Goal: Task Accomplishment & Management: Use online tool/utility

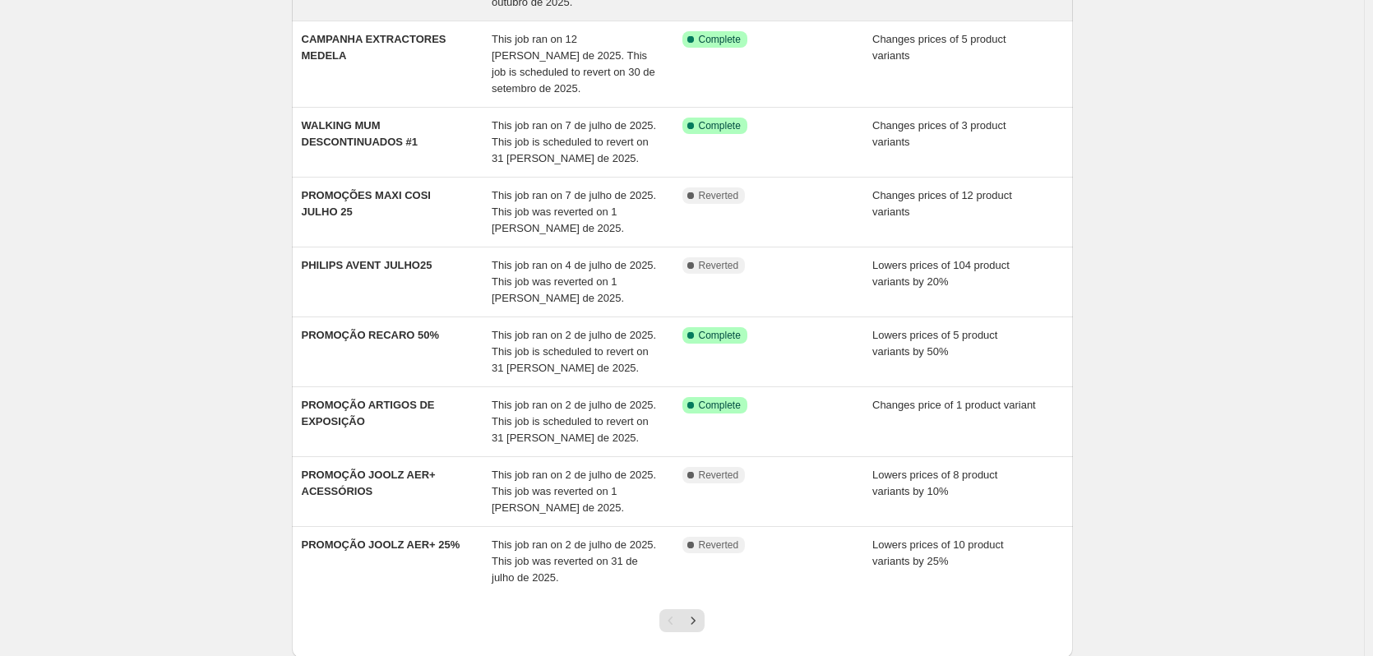
scroll to position [311, 0]
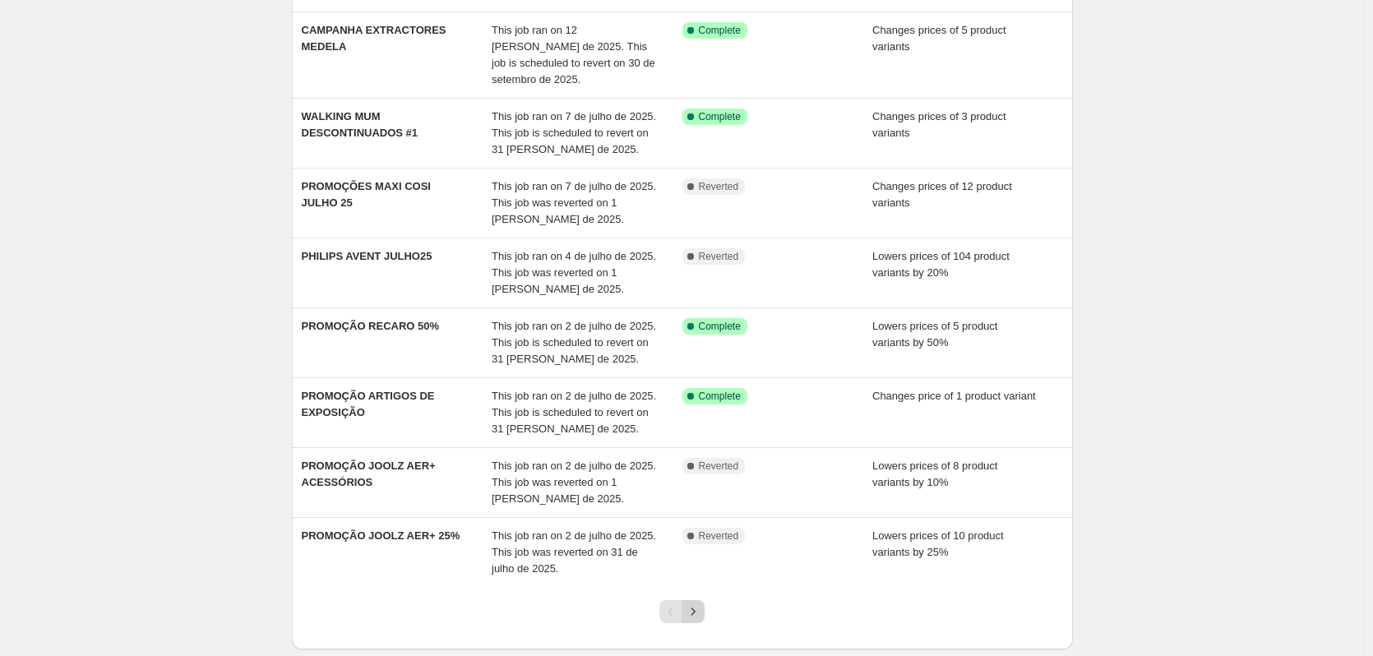
click at [701, 604] on icon "Next" at bounding box center [693, 612] width 16 height 16
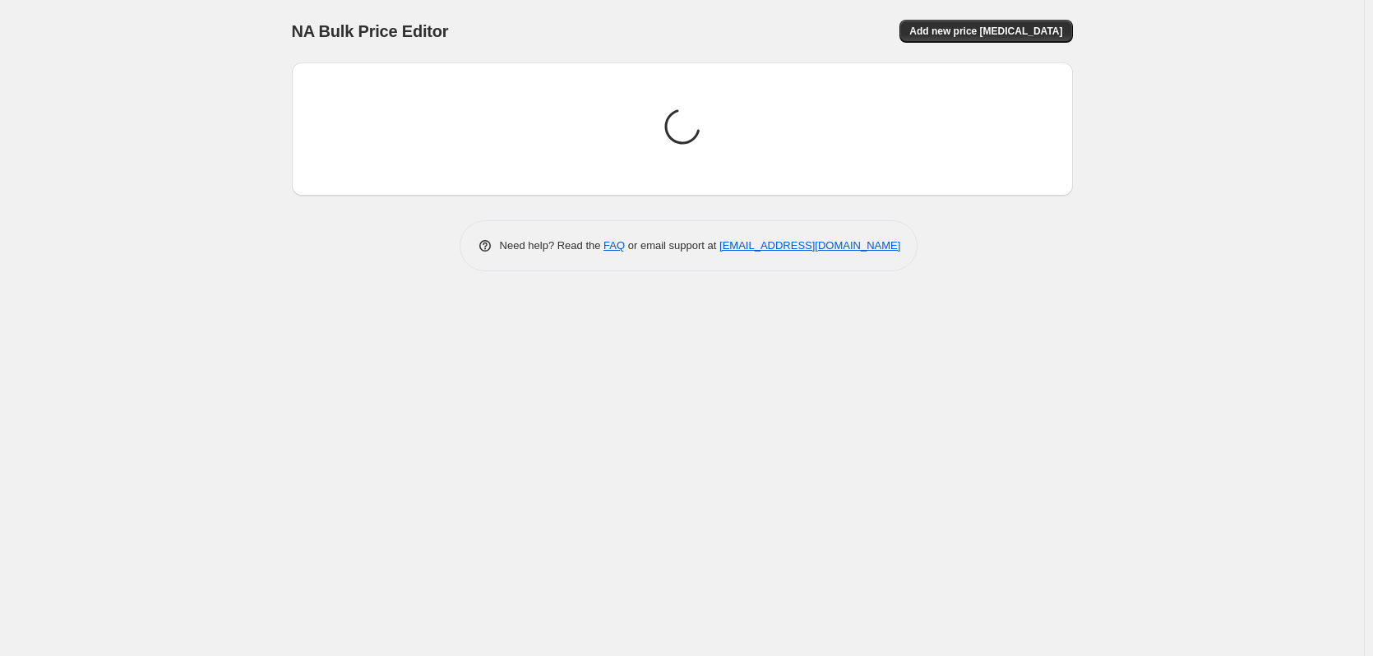
scroll to position [0, 0]
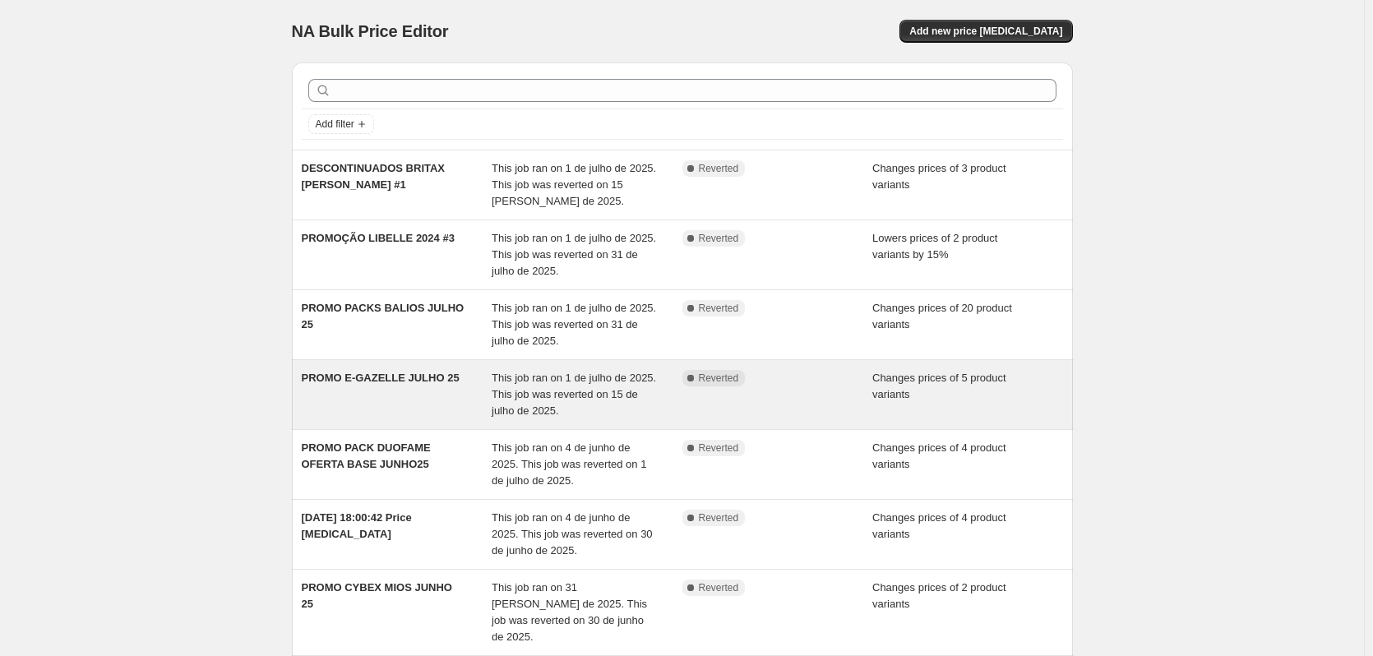
click at [823, 391] on div "Complete Reverted" at bounding box center [778, 394] width 191 height 49
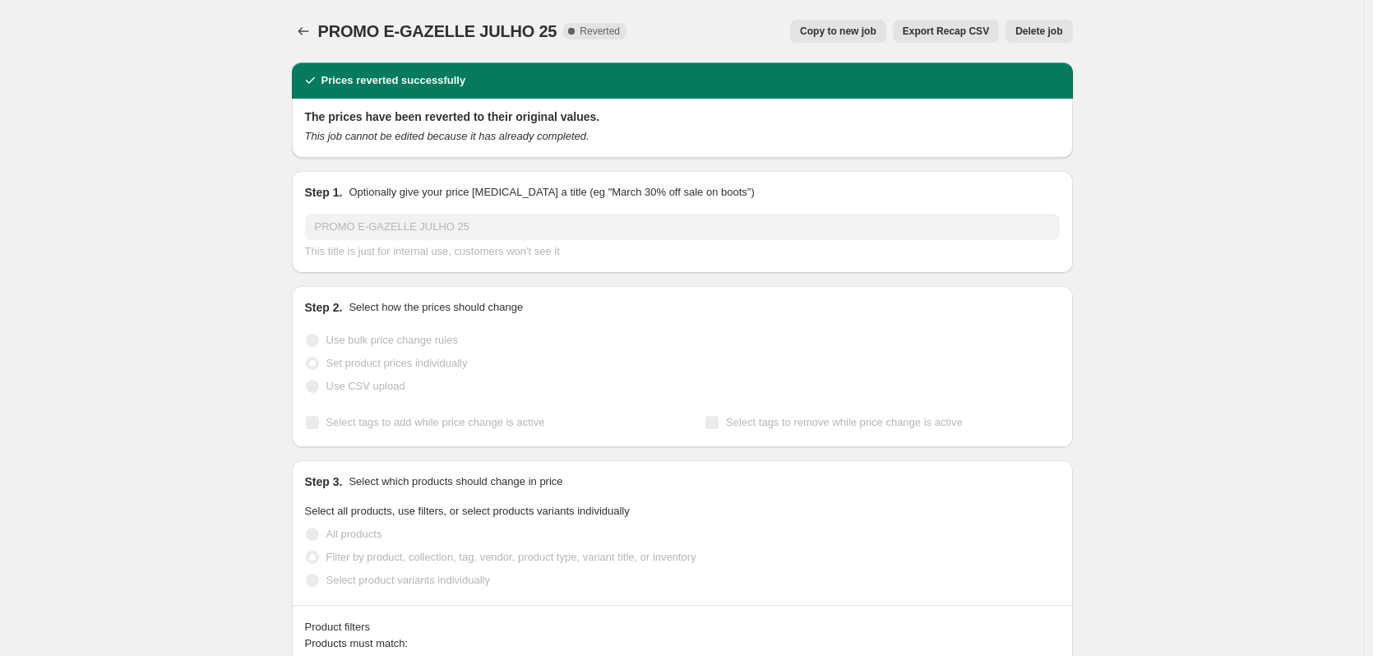
click at [857, 29] on span "Copy to new job" at bounding box center [838, 31] width 76 height 13
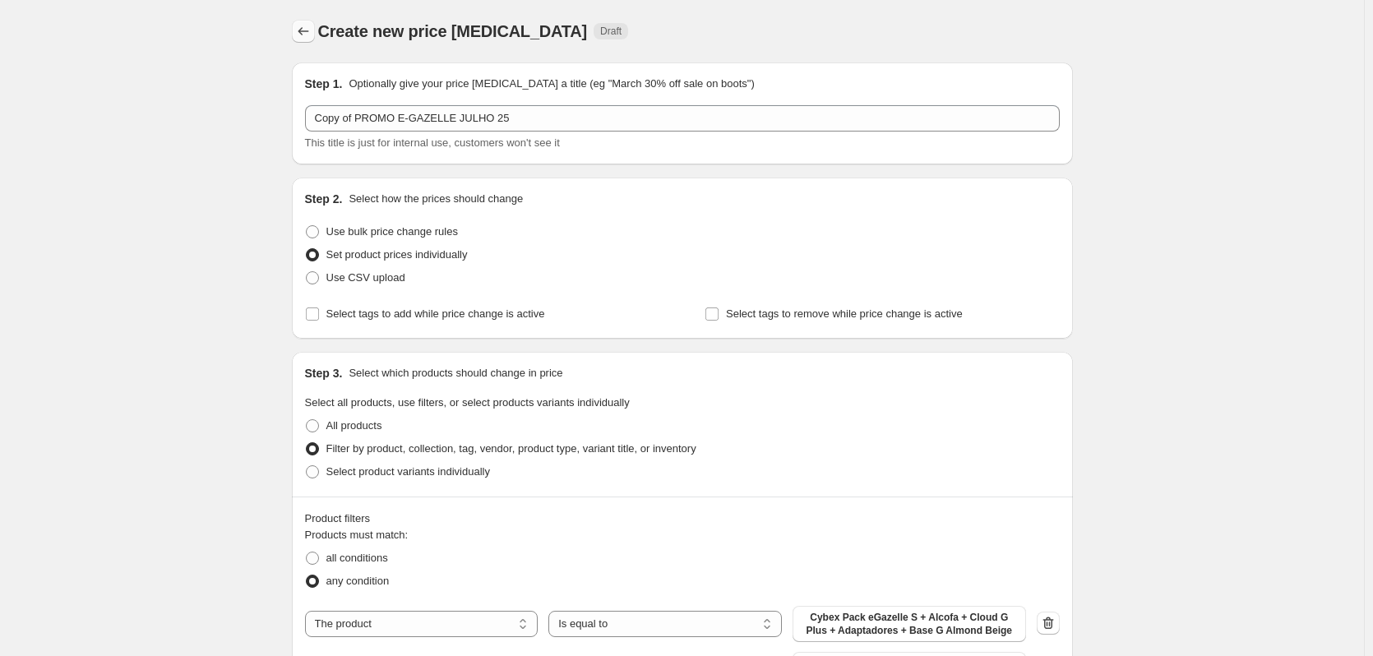
click at [299, 38] on icon "Price change jobs" at bounding box center [303, 31] width 16 height 16
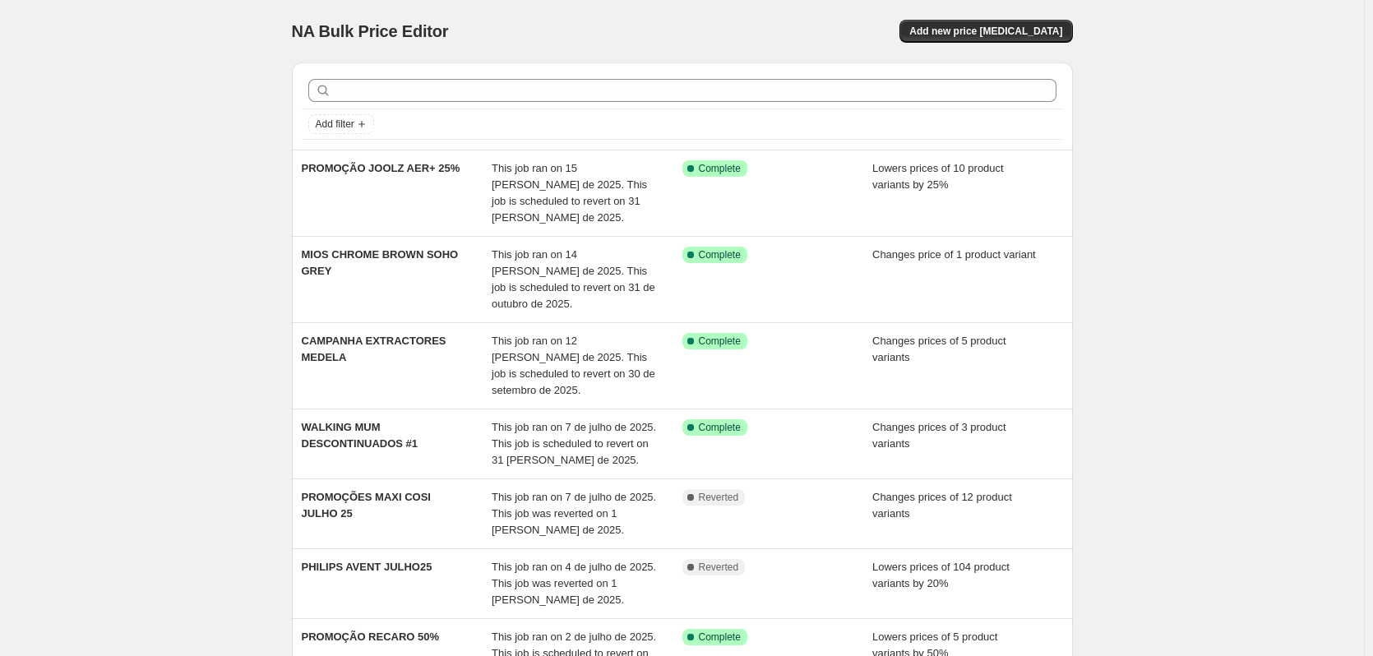
click at [118, 356] on div "NA Bulk Price Editor. This page is ready NA Bulk Price Editor Add new price cha…" at bounding box center [682, 530] width 1364 height 1061
click at [1004, 31] on span "Add new price [MEDICAL_DATA]" at bounding box center [985, 31] width 153 height 13
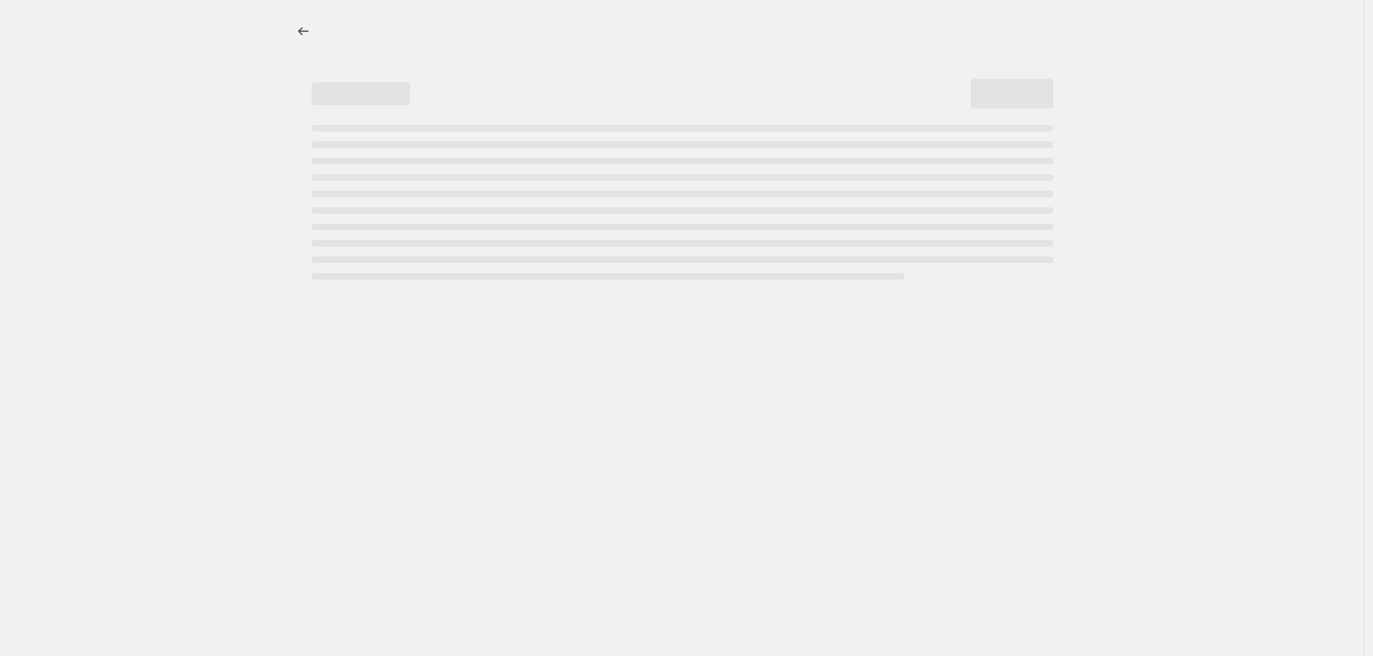
select select "percentage"
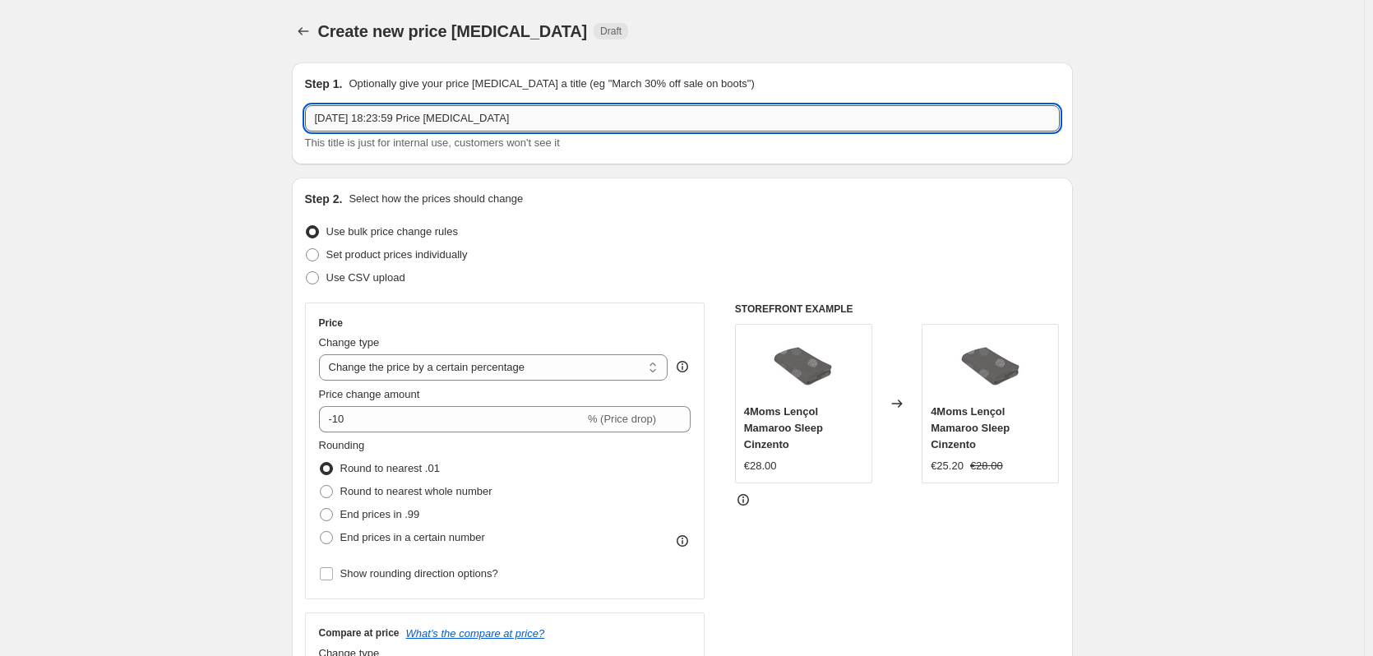
click at [516, 123] on input "[DATE] 18:23:59 Price [MEDICAL_DATA]" at bounding box center [682, 118] width 755 height 26
drag, startPoint x: 515, startPoint y: 119, endPoint x: 266, endPoint y: 90, distance: 250.8
type input "C"
type input "Promo Doomoo Agosto Setembro 25"
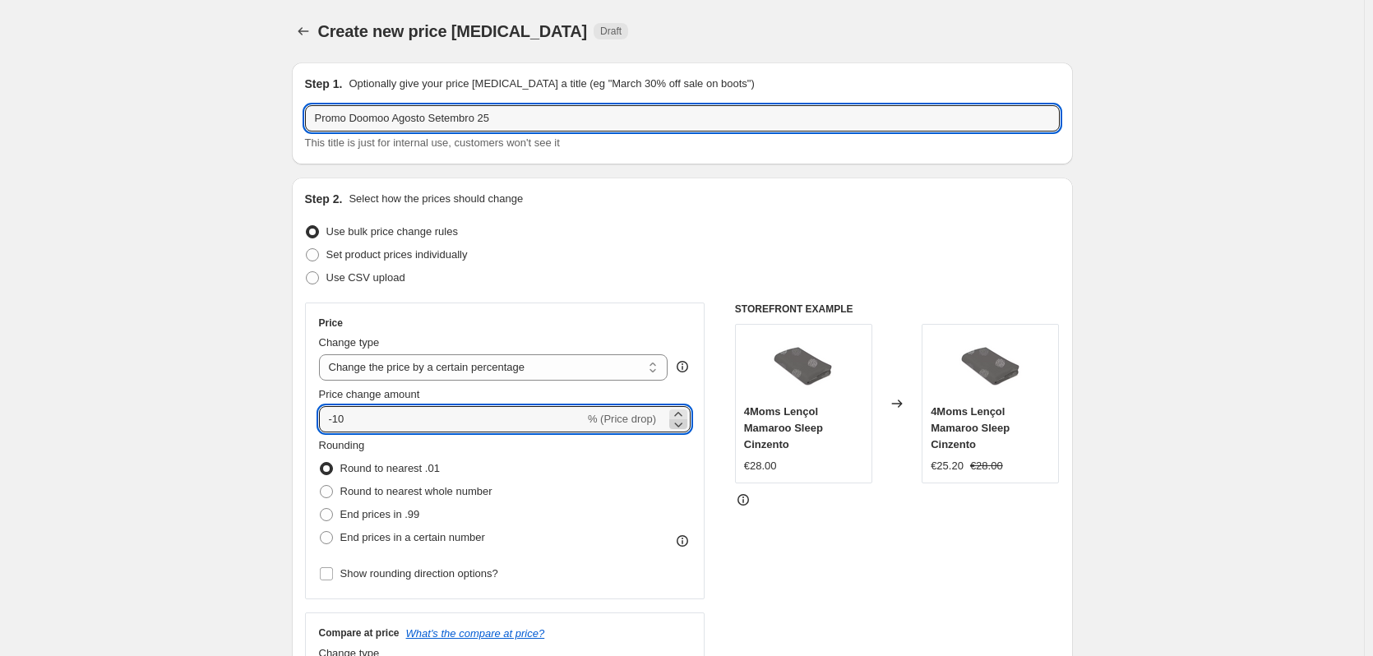
click at [682, 422] on icon at bounding box center [678, 424] width 16 height 16
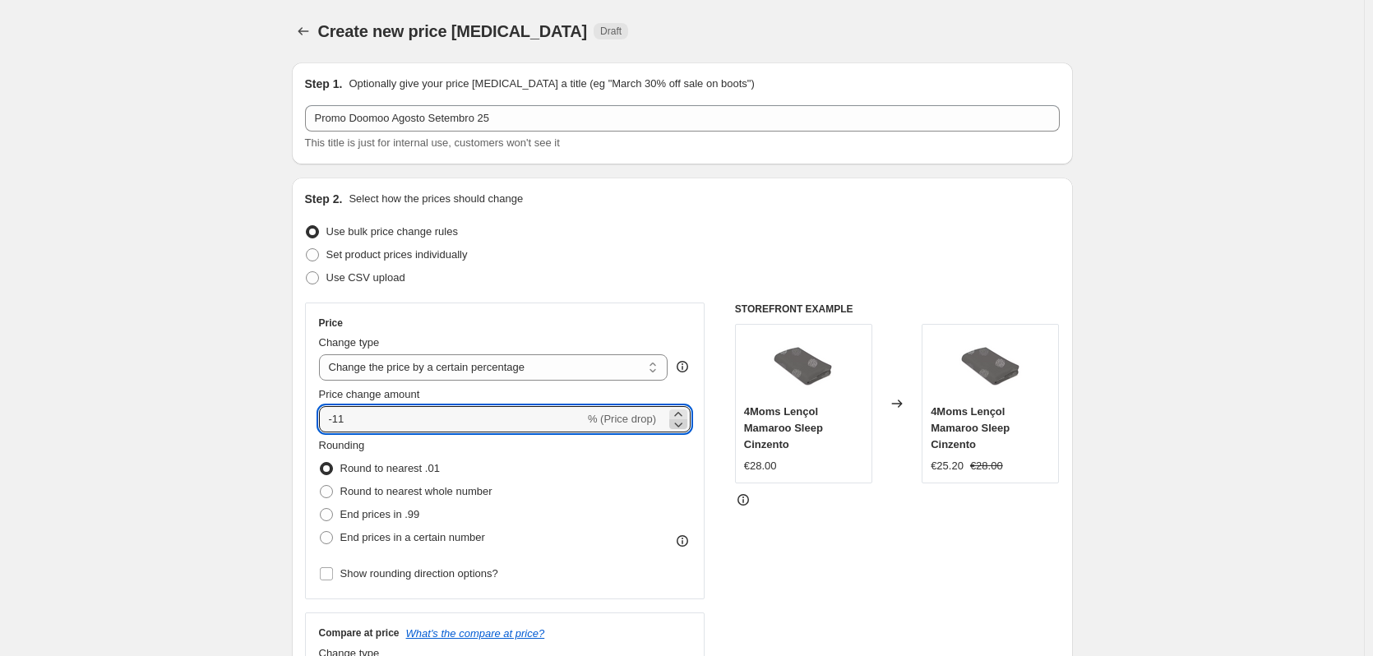
click at [682, 422] on icon at bounding box center [678, 424] width 16 height 16
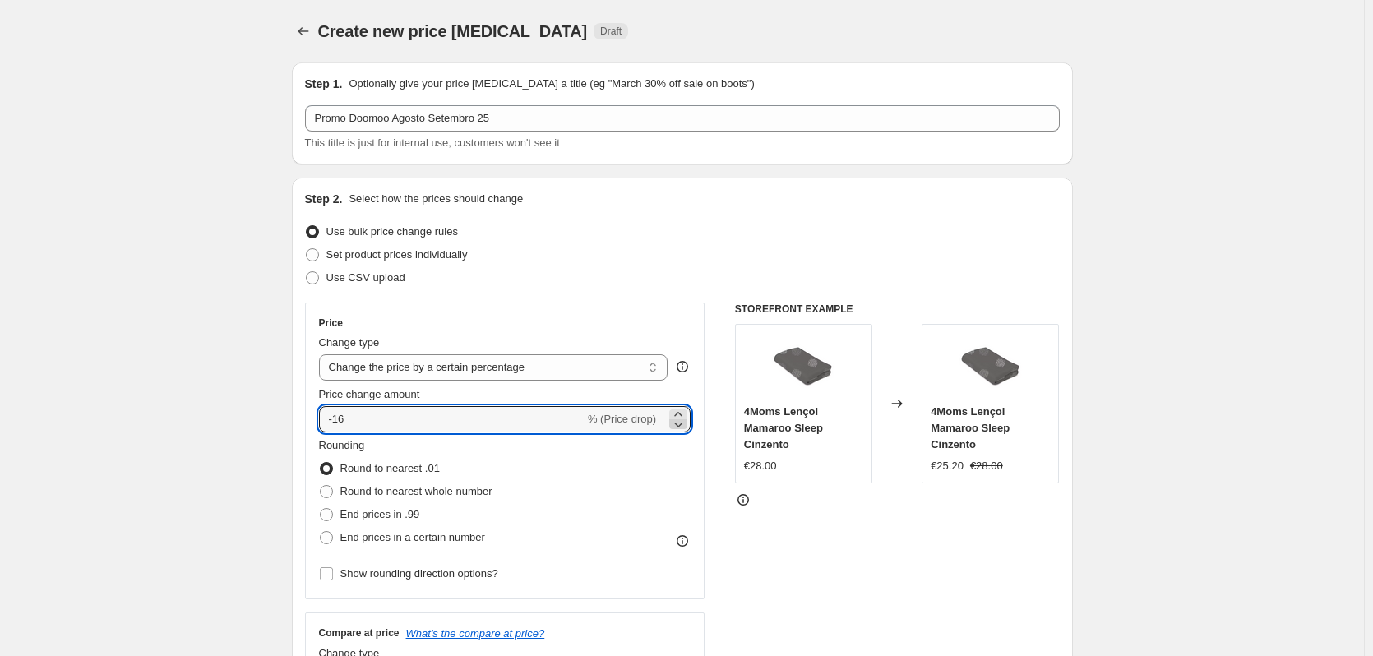
click at [682, 422] on icon at bounding box center [678, 424] width 16 height 16
click at [682, 423] on icon at bounding box center [678, 424] width 16 height 16
type input "-20"
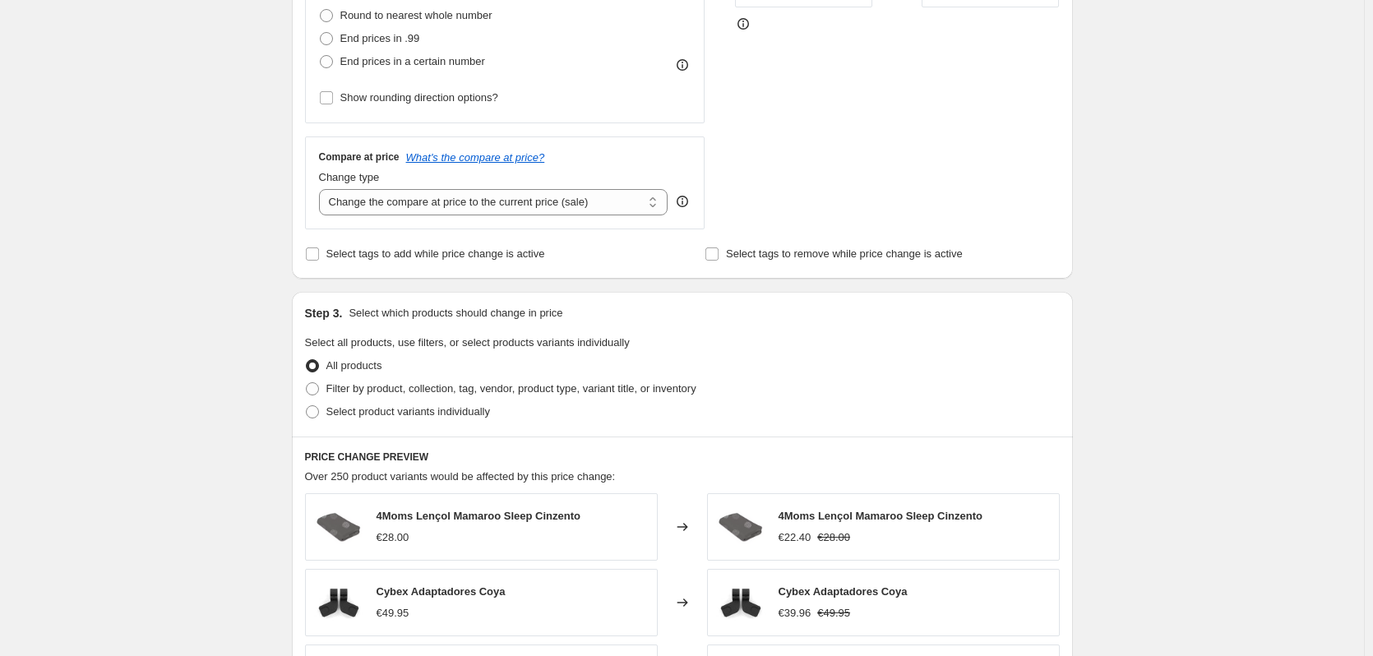
scroll to position [479, 0]
click at [530, 390] on span "Filter by product, collection, tag, vendor, product type, variant title, or inv…" at bounding box center [511, 386] width 370 height 12
click at [307, 381] on input "Filter by product, collection, tag, vendor, product type, variant title, or inv…" at bounding box center [306, 380] width 1 height 1
radio input "true"
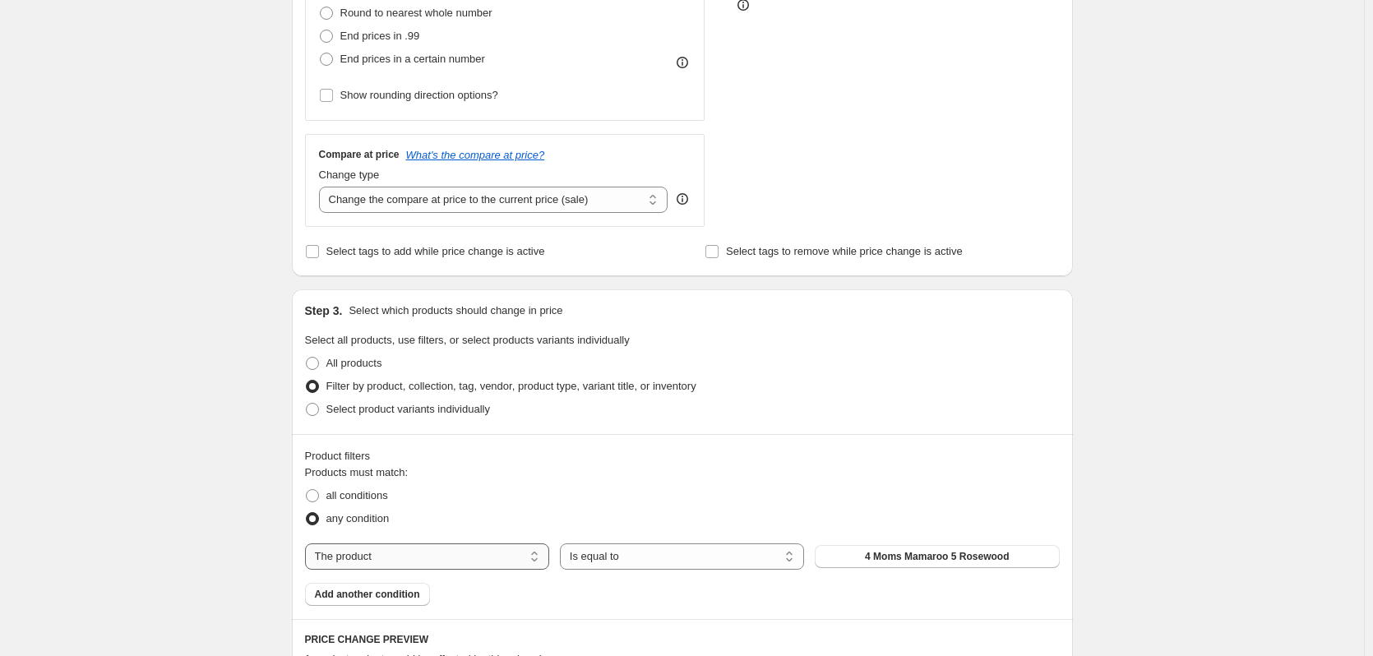
click at [426, 556] on select "The product The product's collection The product's tag The product's vendor The…" at bounding box center [427, 557] width 244 height 26
select select "vendor"
click at [925, 561] on span "4Moms" at bounding box center [937, 556] width 34 height 13
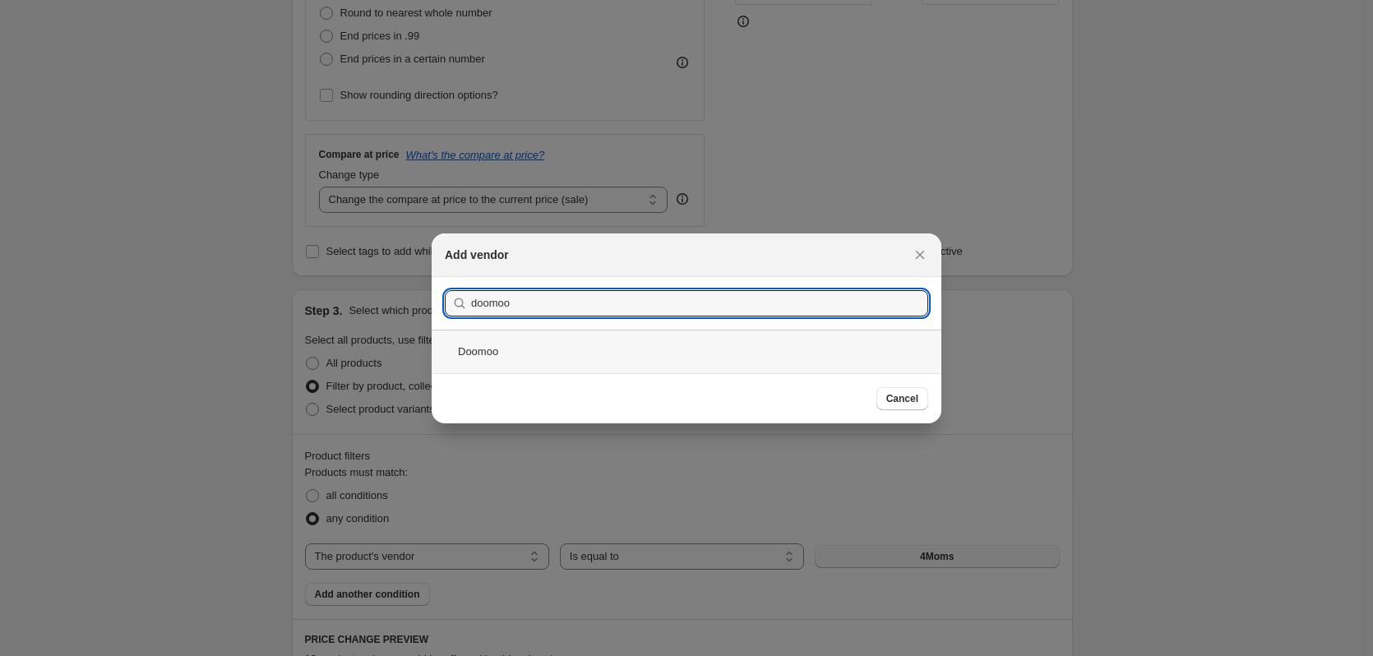
type input "doomoo"
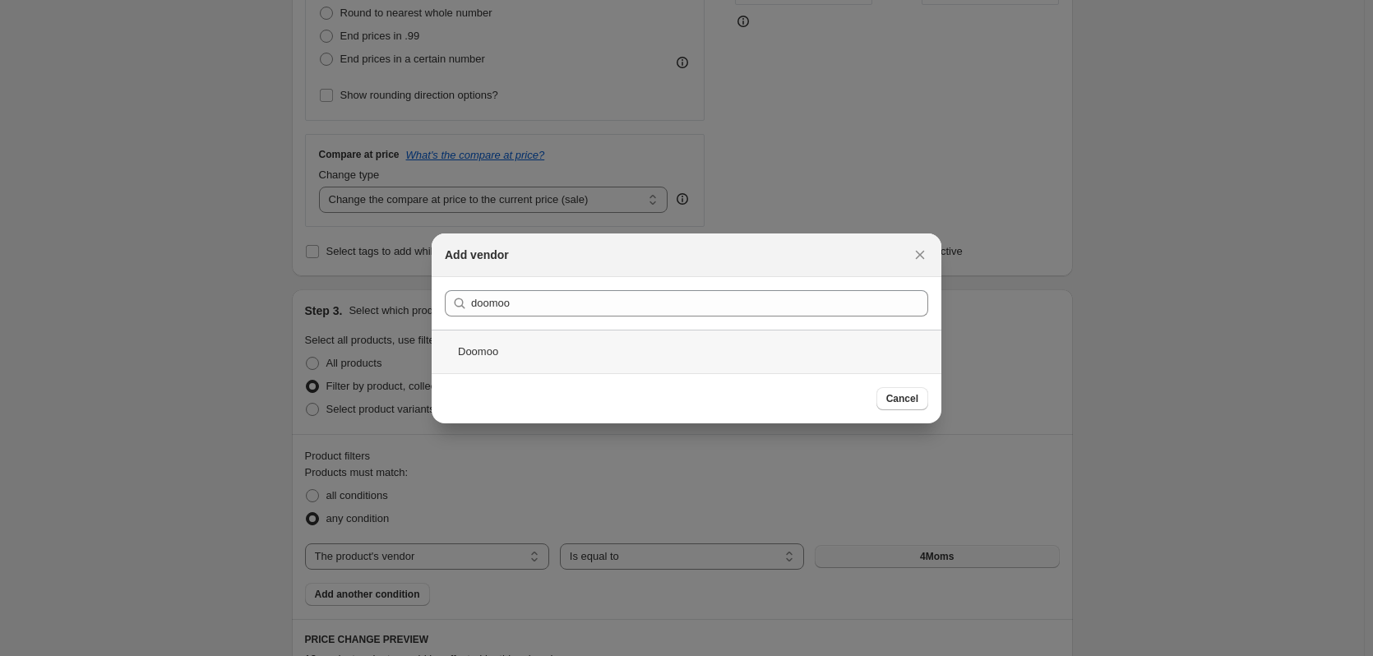
click at [456, 346] on div "Doomoo" at bounding box center [687, 352] width 510 height 44
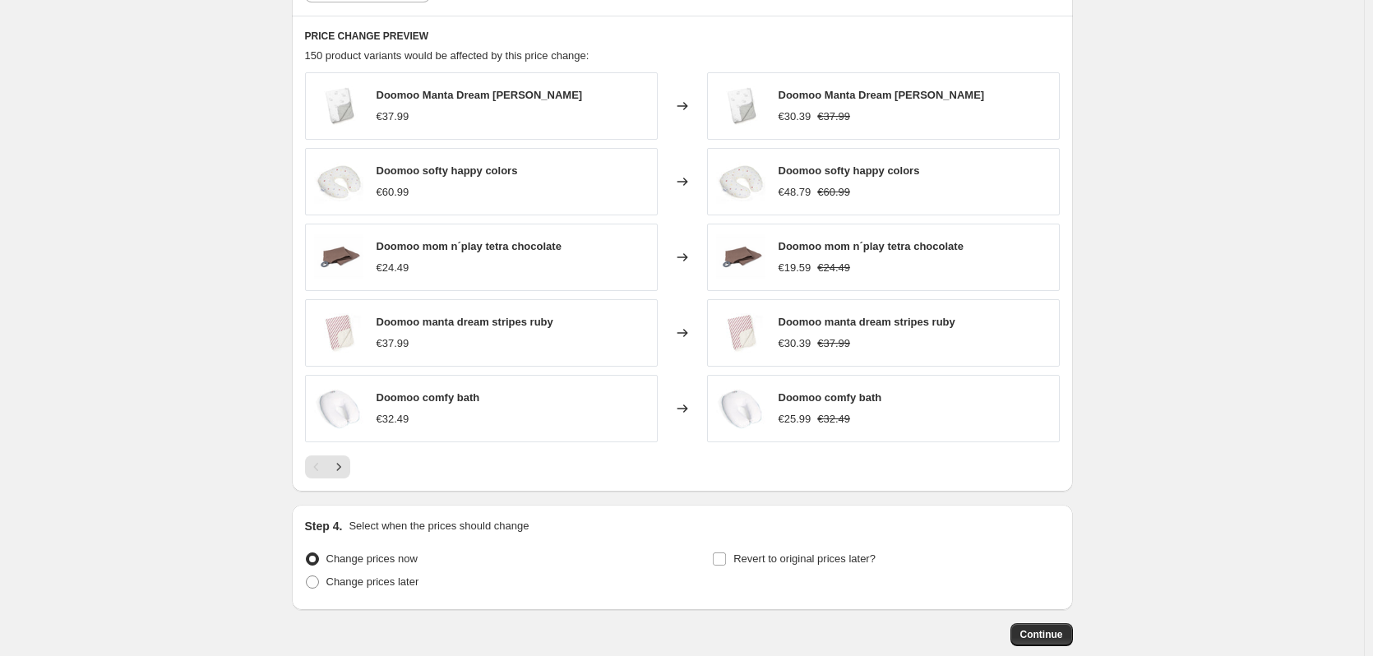
scroll to position [1173, 0]
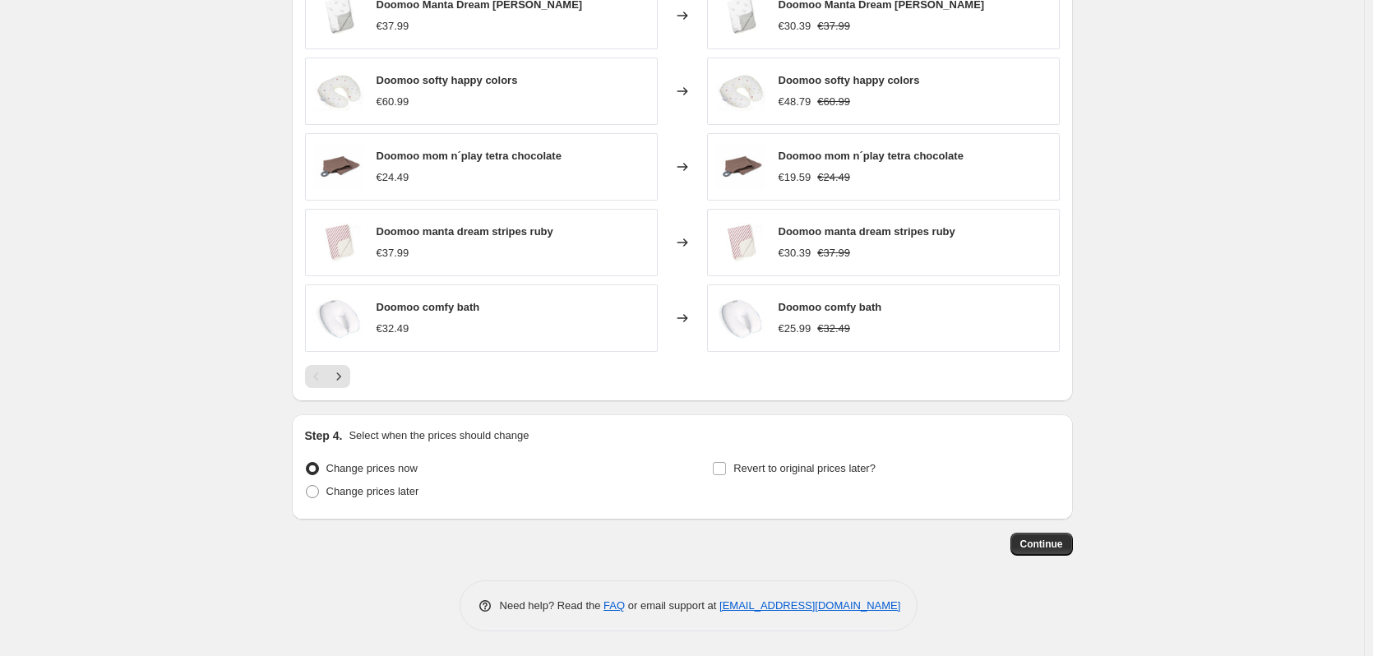
click at [396, 468] on span "Change prices now" at bounding box center [371, 468] width 91 height 12
click at [307, 463] on input "Change prices now" at bounding box center [306, 462] width 1 height 1
click at [390, 487] on span "Change prices later" at bounding box center [372, 491] width 93 height 12
click at [307, 486] on input "Change prices later" at bounding box center [306, 485] width 1 height 1
radio input "true"
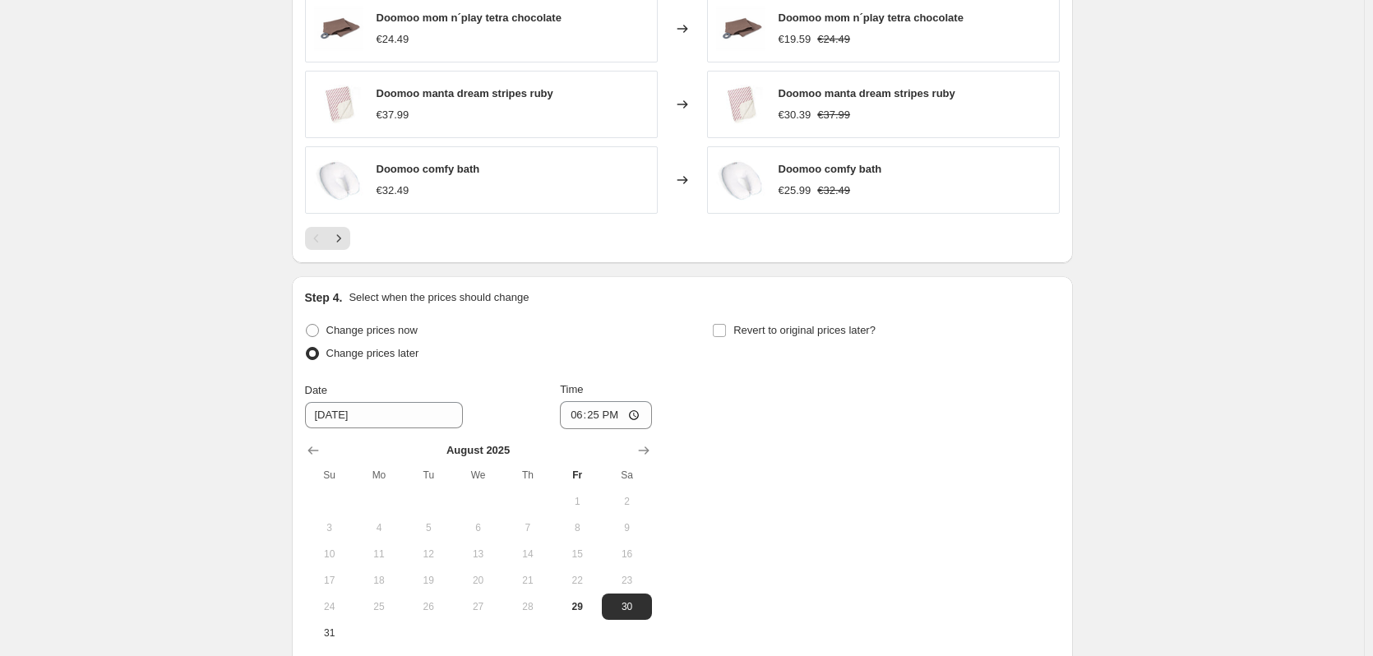
scroll to position [1312, 0]
click at [652, 453] on icon "Show next month, September 2025" at bounding box center [644, 450] width 16 height 16
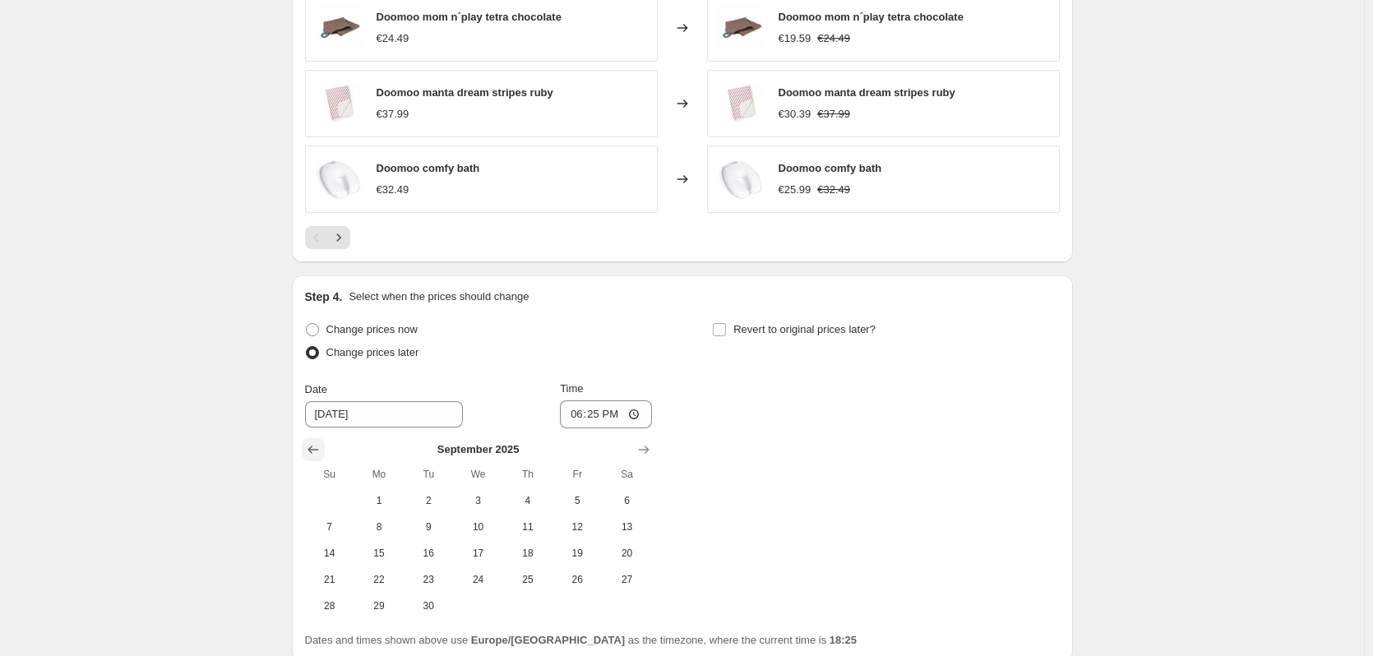
click at [308, 448] on button "Show previous month, August 2025" at bounding box center [313, 449] width 23 height 23
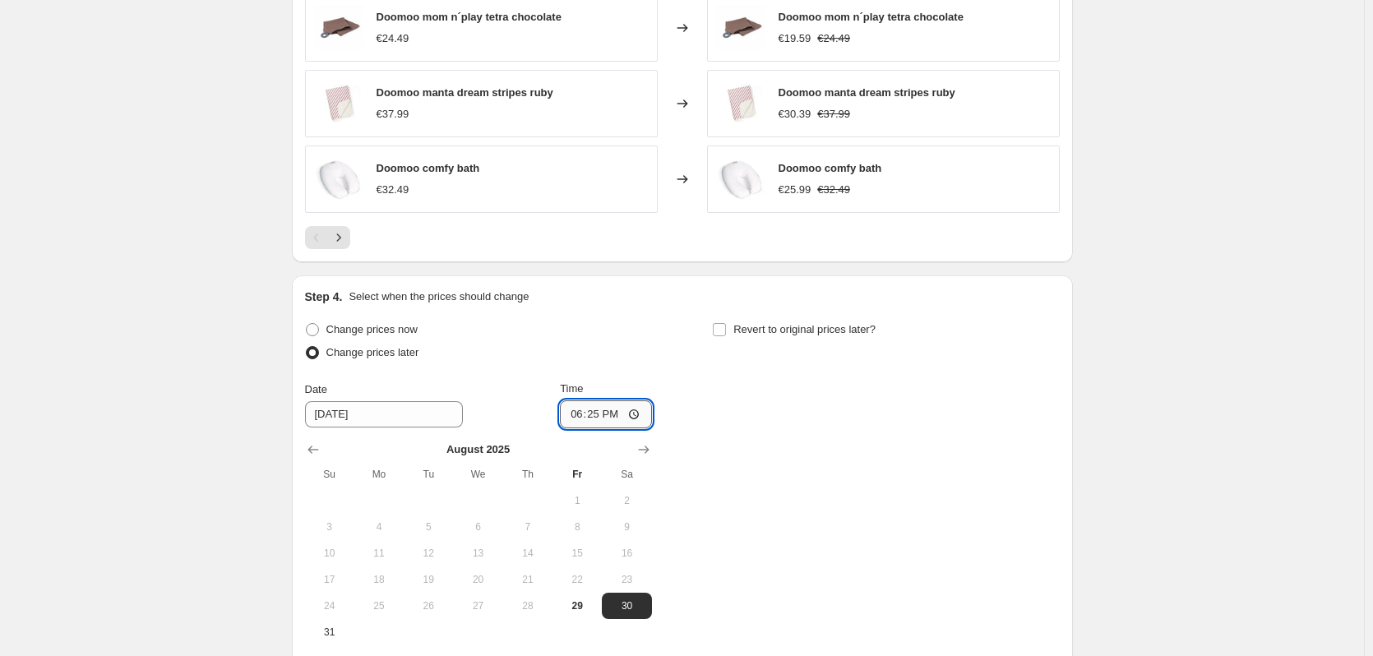
click at [604, 422] on input "18:25" at bounding box center [606, 414] width 92 height 28
type input "10:00"
click at [766, 330] on span "Revert to original prices later?" at bounding box center [804, 329] width 142 height 12
click at [726, 330] on input "Revert to original prices later?" at bounding box center [719, 329] width 13 height 13
checkbox input "true"
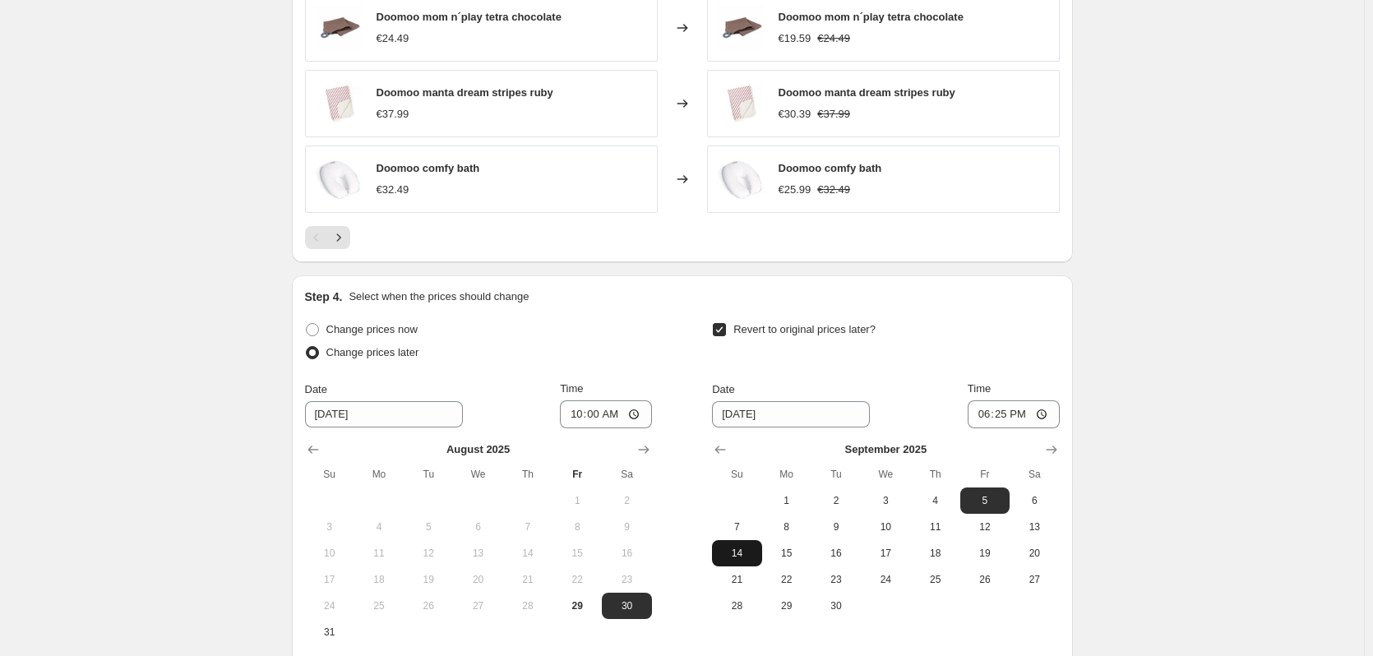
click at [745, 553] on span "14" at bounding box center [737, 553] width 36 height 13
type input "[DATE]"
click at [1008, 423] on input "18:25" at bounding box center [1014, 414] width 92 height 28
type input "23:59"
click at [999, 284] on div "Step 4. Select when the prices should change Change prices now Change prices la…" at bounding box center [682, 481] width 781 height 413
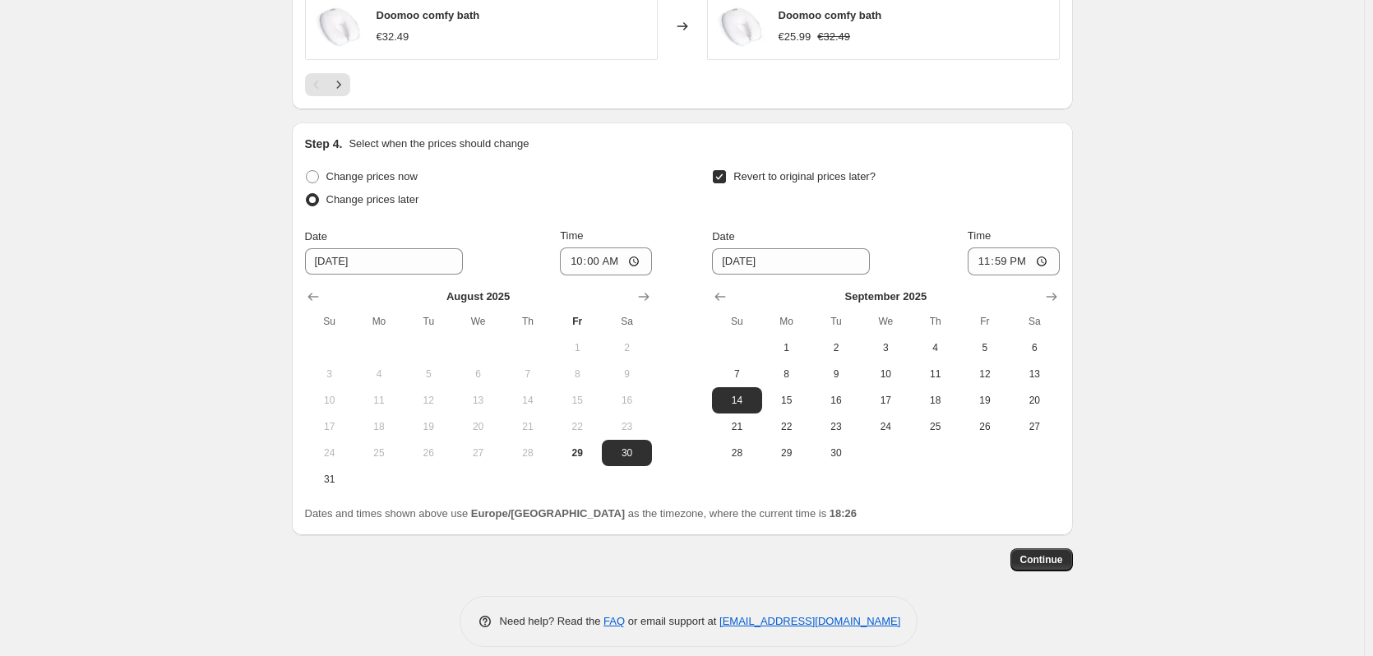
scroll to position [1481, 0]
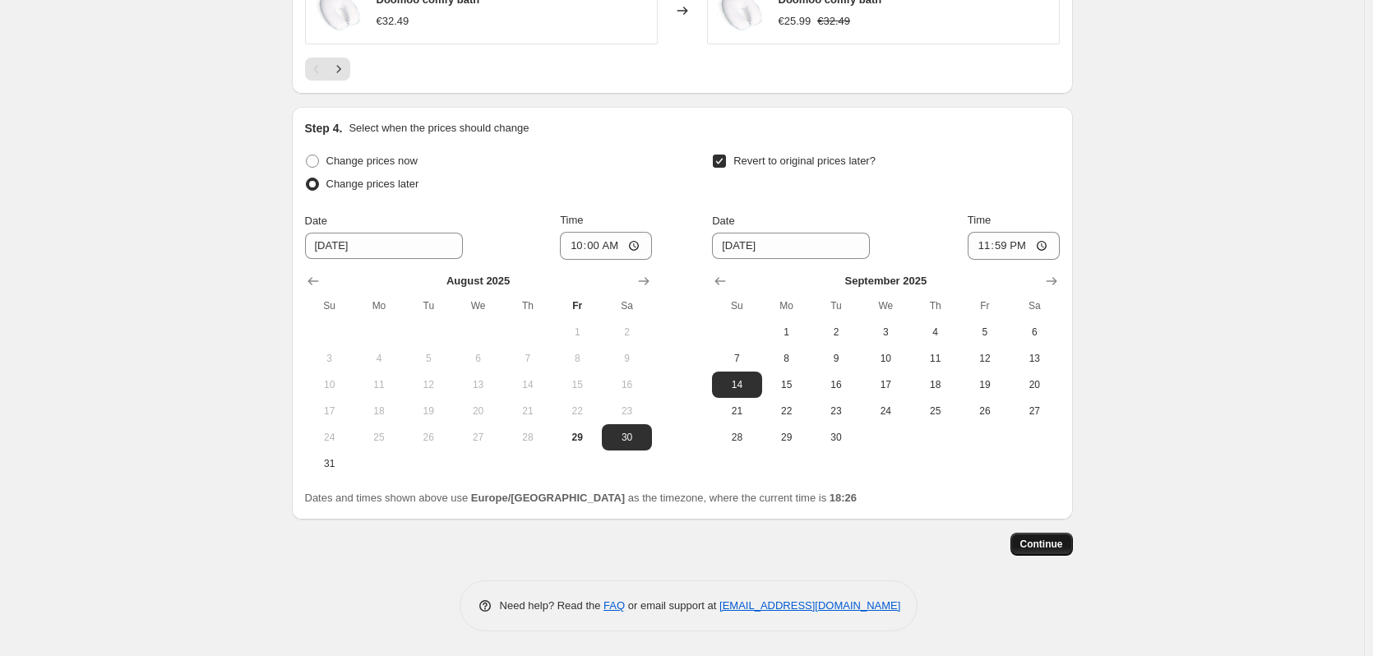
click at [1041, 548] on span "Continue" at bounding box center [1041, 544] width 43 height 13
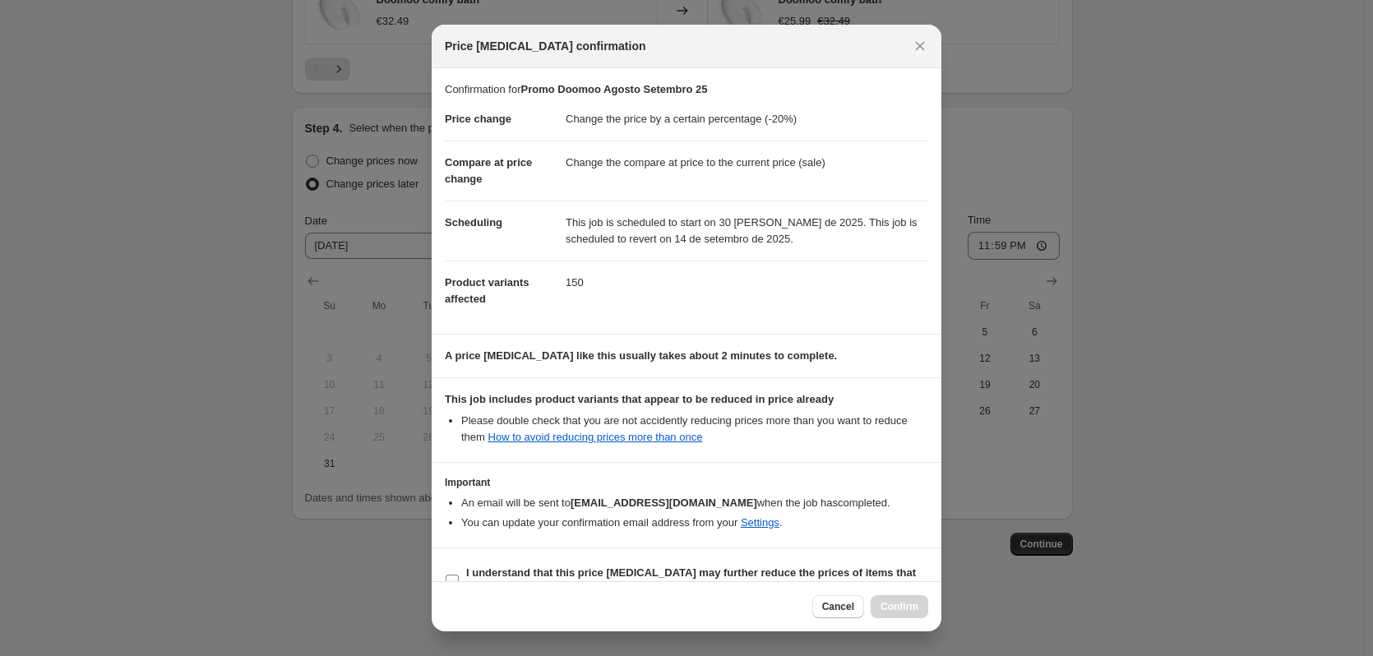
click at [528, 569] on b "I understand that this price [MEDICAL_DATA] may further reduce the prices of it…" at bounding box center [691, 581] width 450 height 29
click at [459, 575] on input "I understand that this price [MEDICAL_DATA] may further reduce the prices of it…" at bounding box center [452, 581] width 13 height 13
checkbox input "true"
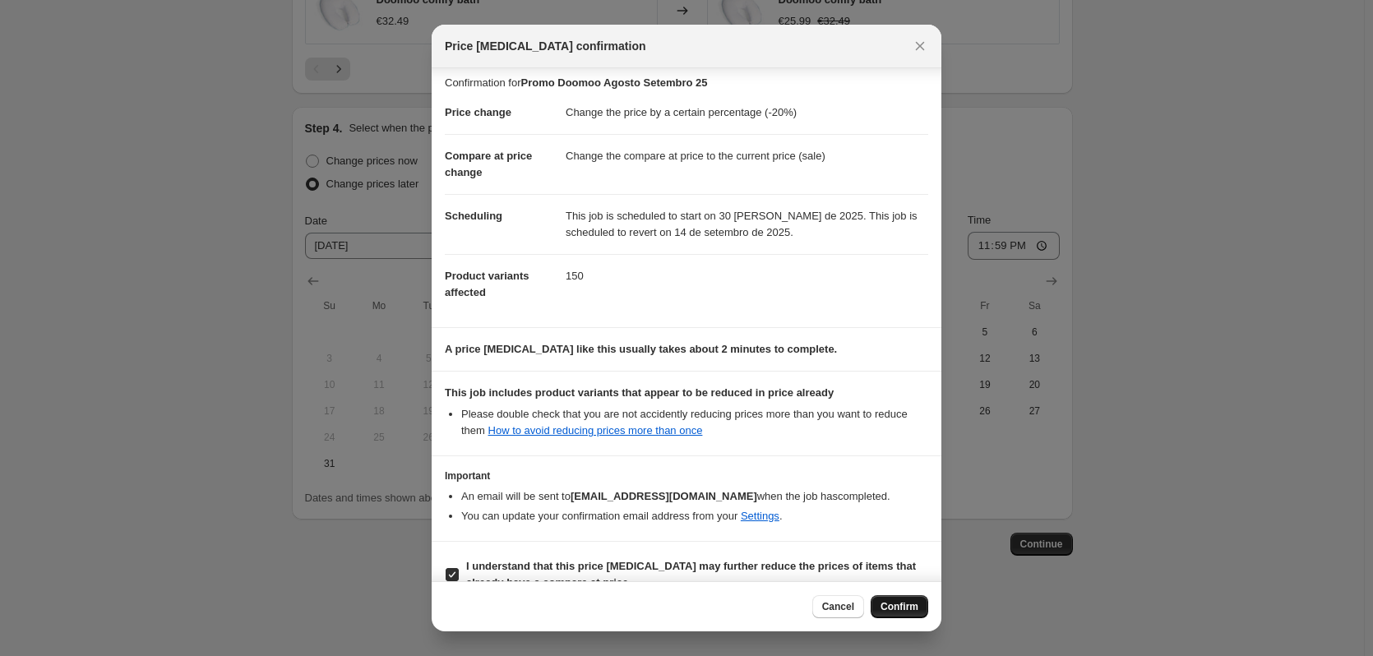
click at [912, 600] on button "Confirm" at bounding box center [900, 606] width 58 height 23
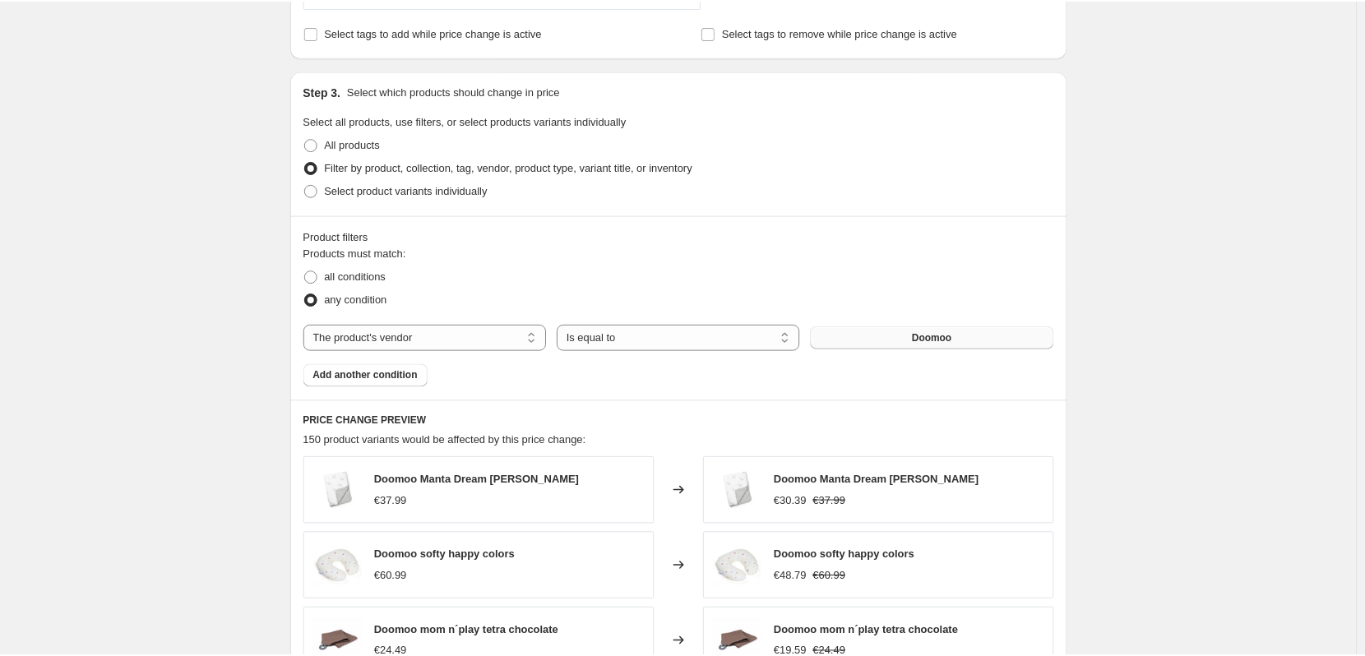
scroll to position [772, 0]
